Goal: Check status: Check status

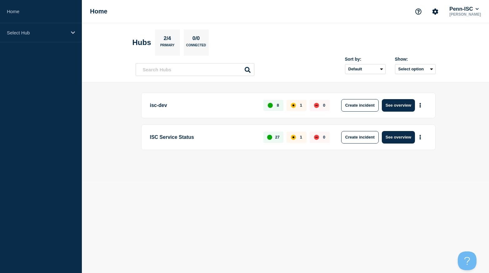
click at [197, 135] on p "ISC Service Status" at bounding box center [203, 137] width 107 height 13
click at [393, 136] on button "See overview" at bounding box center [398, 137] width 33 height 13
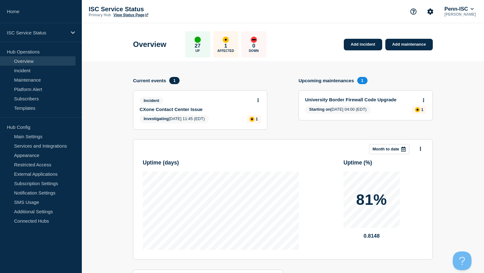
click at [227, 44] on p "1" at bounding box center [225, 46] width 3 height 6
click at [229, 42] on div "affected" at bounding box center [226, 40] width 6 height 6
click at [210, 54] on div "27 Up" at bounding box center [197, 44] width 25 height 26
drag, startPoint x: 211, startPoint y: 43, endPoint x: 222, endPoint y: 40, distance: 11.3
click at [210, 43] on div "27 Up" at bounding box center [197, 44] width 25 height 26
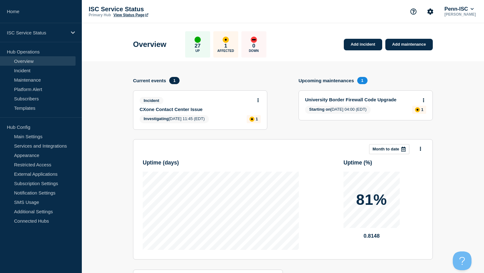
click at [223, 40] on div "1 Affected" at bounding box center [225, 44] width 25 height 26
click at [30, 68] on link "Incident" at bounding box center [38, 70] width 76 height 9
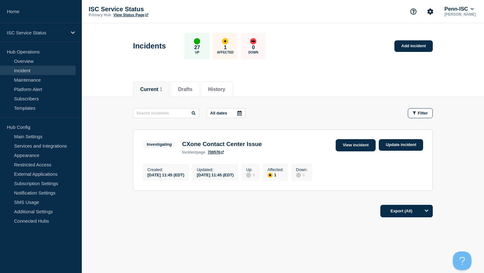
click at [358, 144] on link "View incident" at bounding box center [356, 145] width 40 height 12
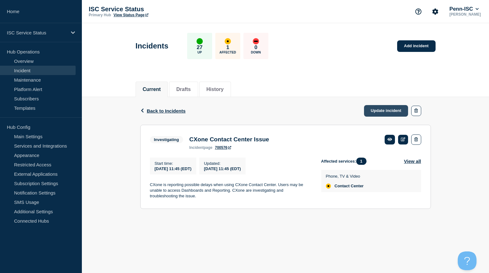
click at [389, 109] on link "Update incident" at bounding box center [386, 111] width 44 height 12
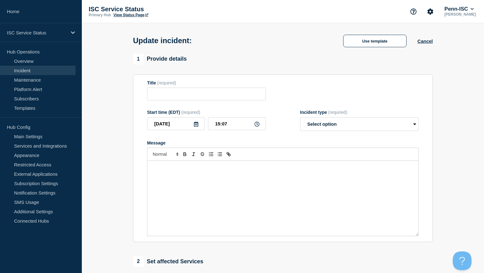
type input "CXone Contact Center Issue"
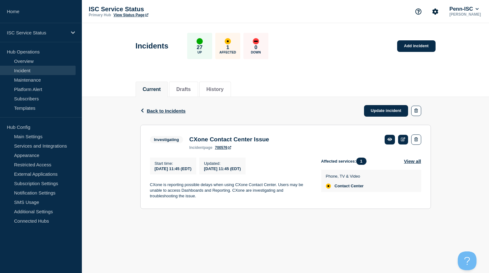
drag, startPoint x: 243, startPoint y: 195, endPoint x: 367, endPoint y: 199, distance: 124.8
click at [243, 195] on p "CXone is reporting possible delays when using CXone Contact Center. Users may b…" at bounding box center [230, 190] width 161 height 17
click at [223, 89] on button "History" at bounding box center [215, 90] width 17 height 6
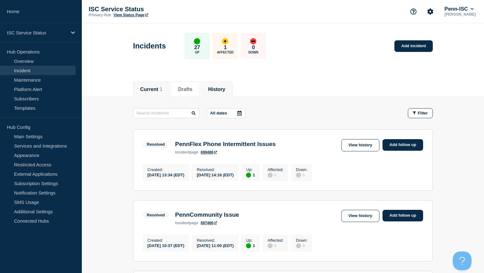
click at [159, 92] on button "Current 1" at bounding box center [151, 90] width 22 height 6
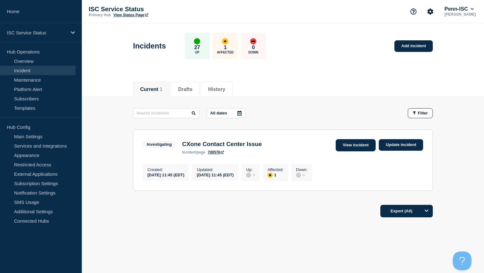
click at [364, 145] on link "View incident" at bounding box center [356, 145] width 40 height 12
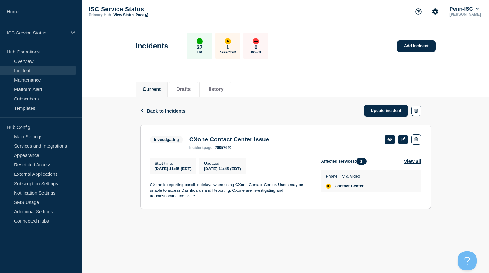
click at [360, 163] on span "1" at bounding box center [361, 161] width 10 height 7
click at [417, 164] on button "View all" at bounding box center [412, 161] width 17 height 7
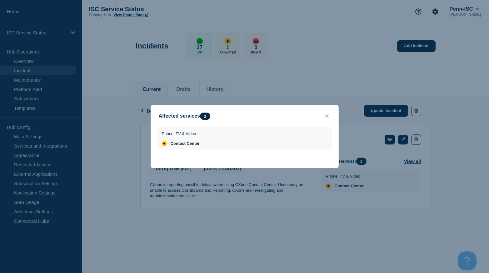
click at [331, 118] on div "Affected services 1" at bounding box center [245, 116] width 188 height 7
click at [330, 116] on button "close button" at bounding box center [326, 116] width 7 height 6
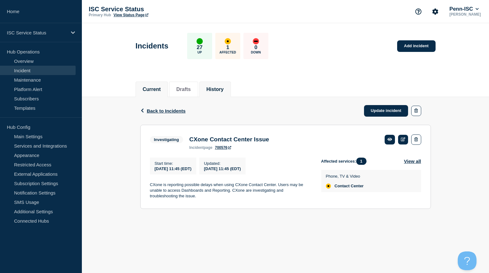
click at [217, 89] on button "History" at bounding box center [215, 90] width 17 height 6
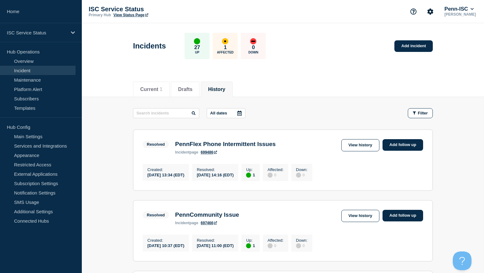
drag, startPoint x: 447, startPoint y: 186, endPoint x: 442, endPoint y: 86, distance: 100.2
click at [193, 88] on button "Drafts" at bounding box center [185, 90] width 14 height 6
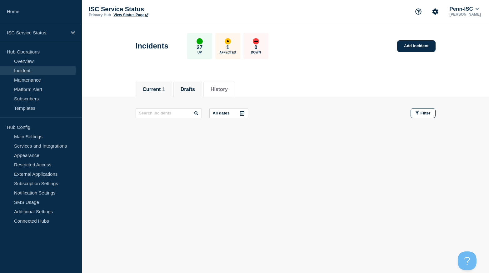
click at [148, 87] on button "Current 1" at bounding box center [154, 90] width 22 height 6
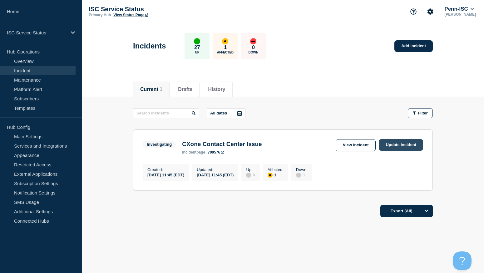
click at [403, 144] on link "Update incident" at bounding box center [401, 145] width 44 height 12
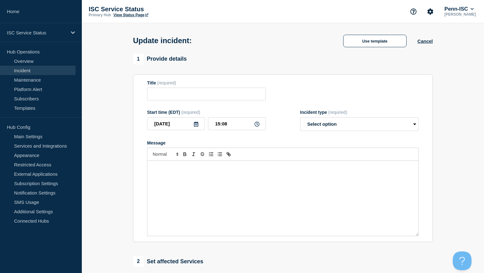
type input "CXone Contact Center Issue"
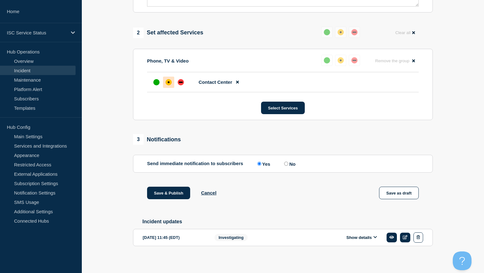
scroll to position [235, 0]
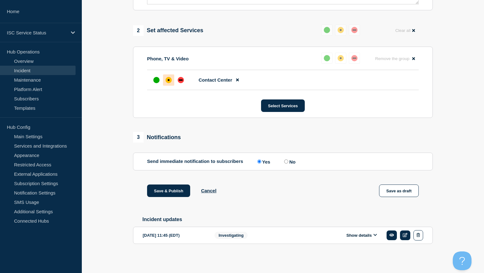
click at [375, 234] on icon at bounding box center [376, 235] width 4 height 4
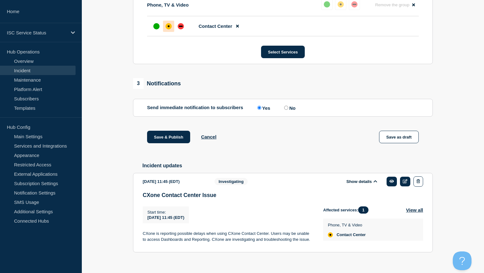
scroll to position [298, 0]
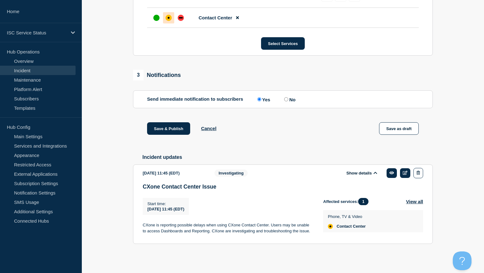
click at [233, 152] on div "1 Provide details Title (required) CXone Contact Center Issue Start time (EDT) …" at bounding box center [283, 12] width 307 height 504
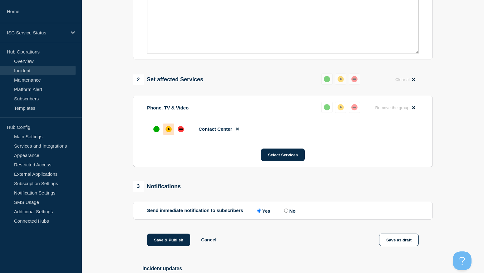
scroll to position [0, 0]
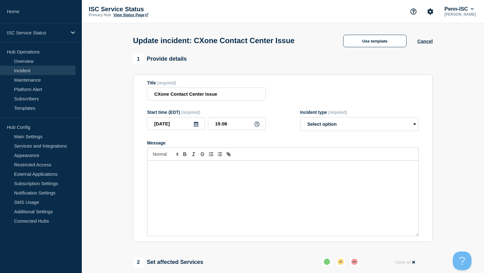
drag, startPoint x: 333, startPoint y: 137, endPoint x: 340, endPoint y: 88, distance: 49.3
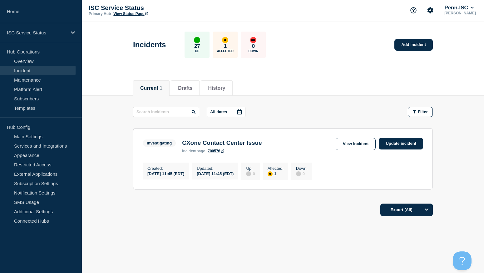
scroll to position [3, 0]
click at [193, 85] on button "Drafts" at bounding box center [185, 88] width 14 height 6
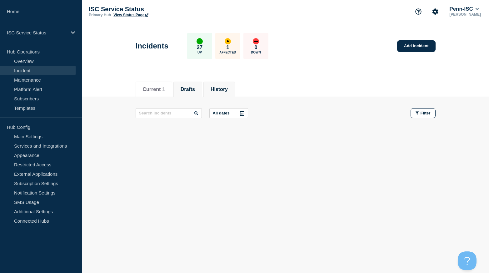
click at [225, 88] on button "History" at bounding box center [219, 90] width 17 height 6
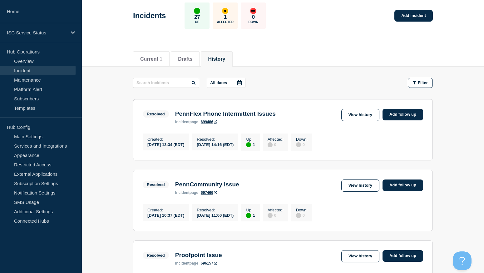
scroll to position [31, 0]
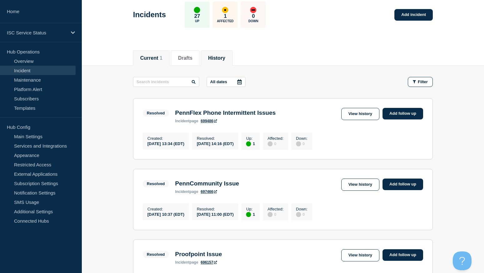
click at [153, 60] on button "Current 1" at bounding box center [151, 58] width 22 height 6
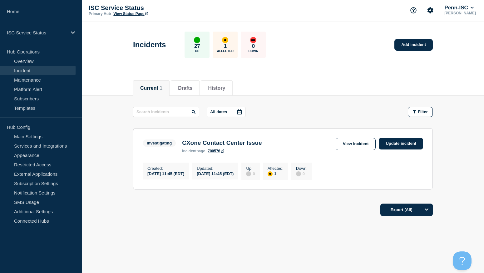
scroll to position [3, 0]
click at [193, 87] on button "Drafts" at bounding box center [185, 88] width 14 height 6
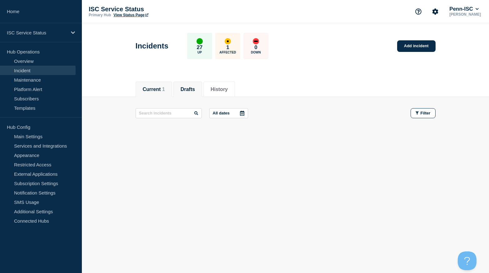
click at [163, 89] on button "Current 1" at bounding box center [154, 90] width 22 height 6
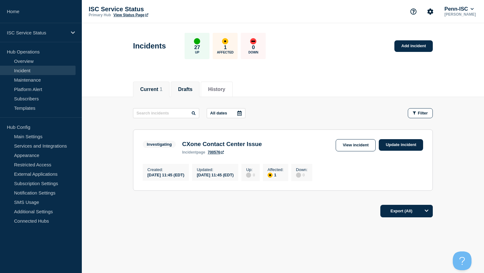
click at [183, 90] on button "Drafts" at bounding box center [185, 90] width 14 height 6
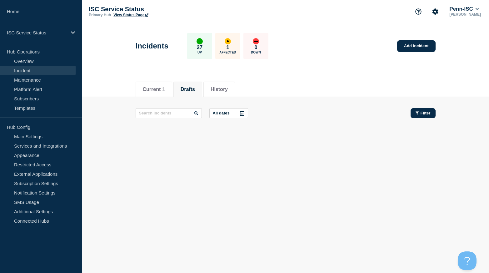
click at [428, 111] on button "Filter" at bounding box center [423, 113] width 25 height 10
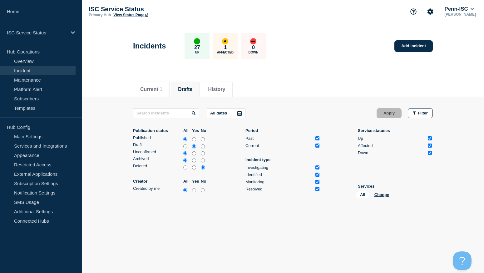
click at [312, 91] on div "Current 1 Drafts History" at bounding box center [283, 85] width 300 height 21
click at [156, 88] on button "Current 1" at bounding box center [151, 90] width 22 height 6
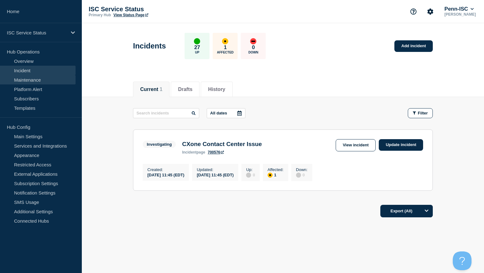
click at [33, 80] on link "Maintenance" at bounding box center [38, 79] width 76 height 9
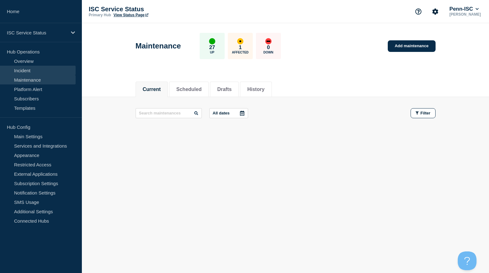
click at [25, 70] on link "Incident" at bounding box center [38, 70] width 76 height 9
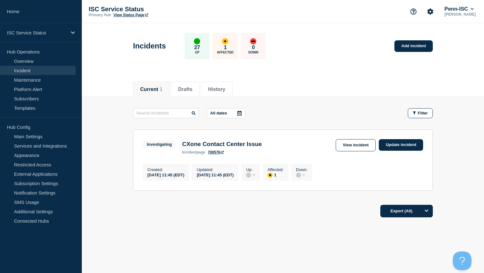
click at [234, 51] on p "Affected" at bounding box center [225, 52] width 17 height 3
click at [427, 116] on button "Filter" at bounding box center [420, 113] width 25 height 10
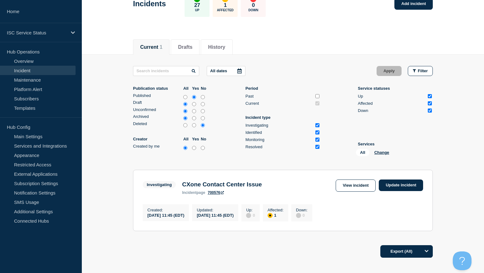
scroll to position [86, 0]
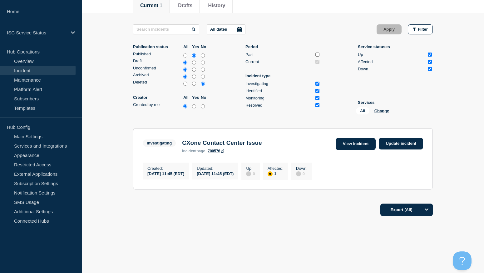
click at [361, 143] on link "View incident" at bounding box center [356, 144] width 40 height 12
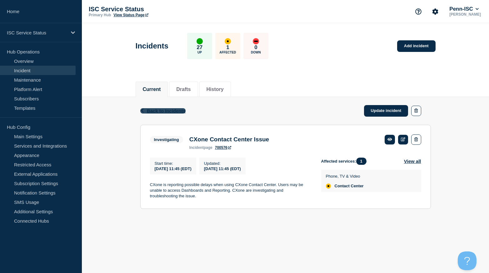
click at [140, 110] on icon "button" at bounding box center [142, 110] width 5 height 4
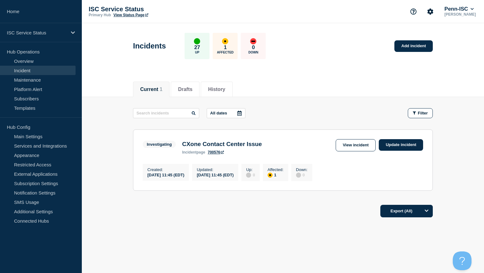
click at [284, 178] on div "1" at bounding box center [276, 175] width 16 height 6
click at [372, 148] on link "View incident" at bounding box center [356, 145] width 40 height 12
